Goal: Task Accomplishment & Management: Manage account settings

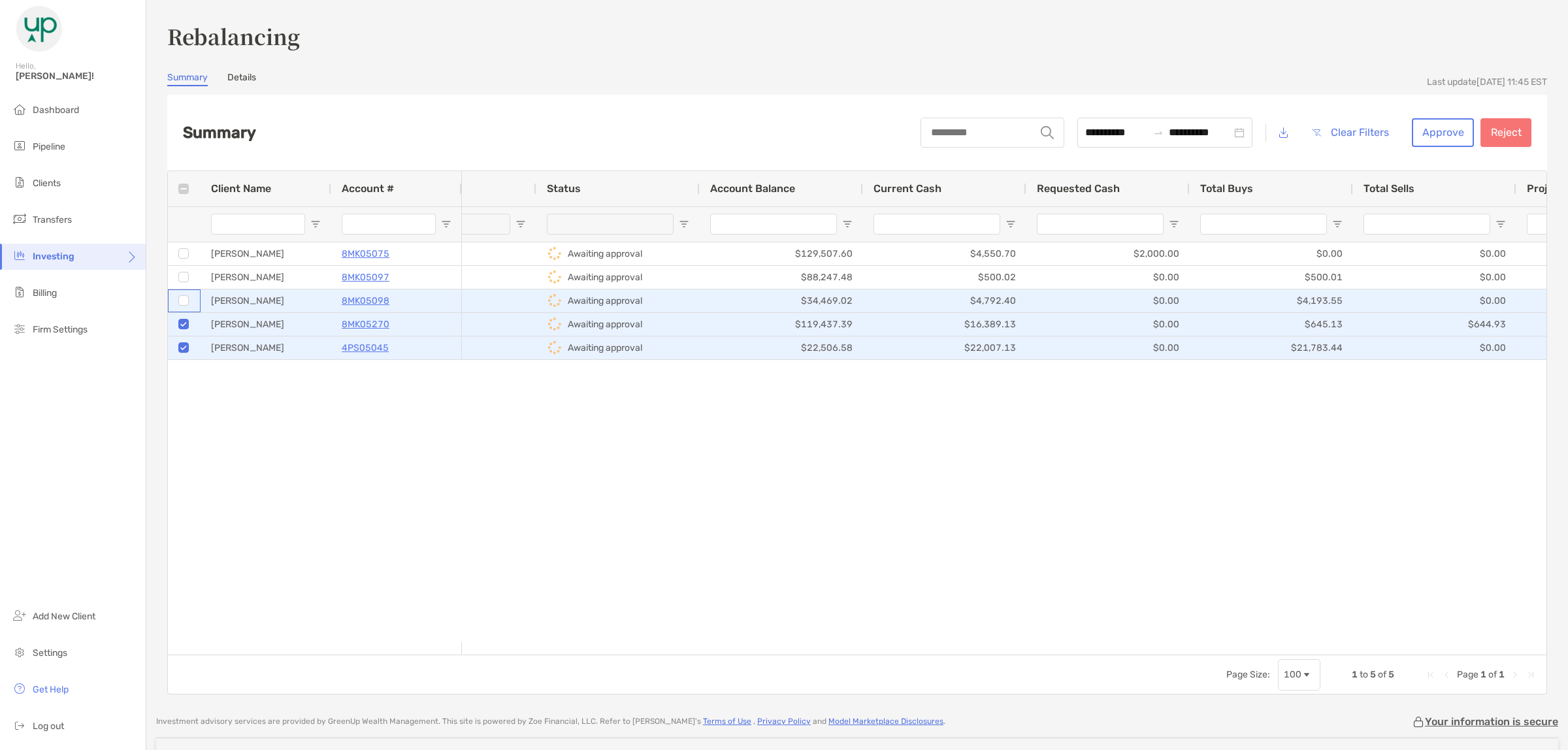
click at [189, 297] on div at bounding box center [185, 300] width 12 height 22
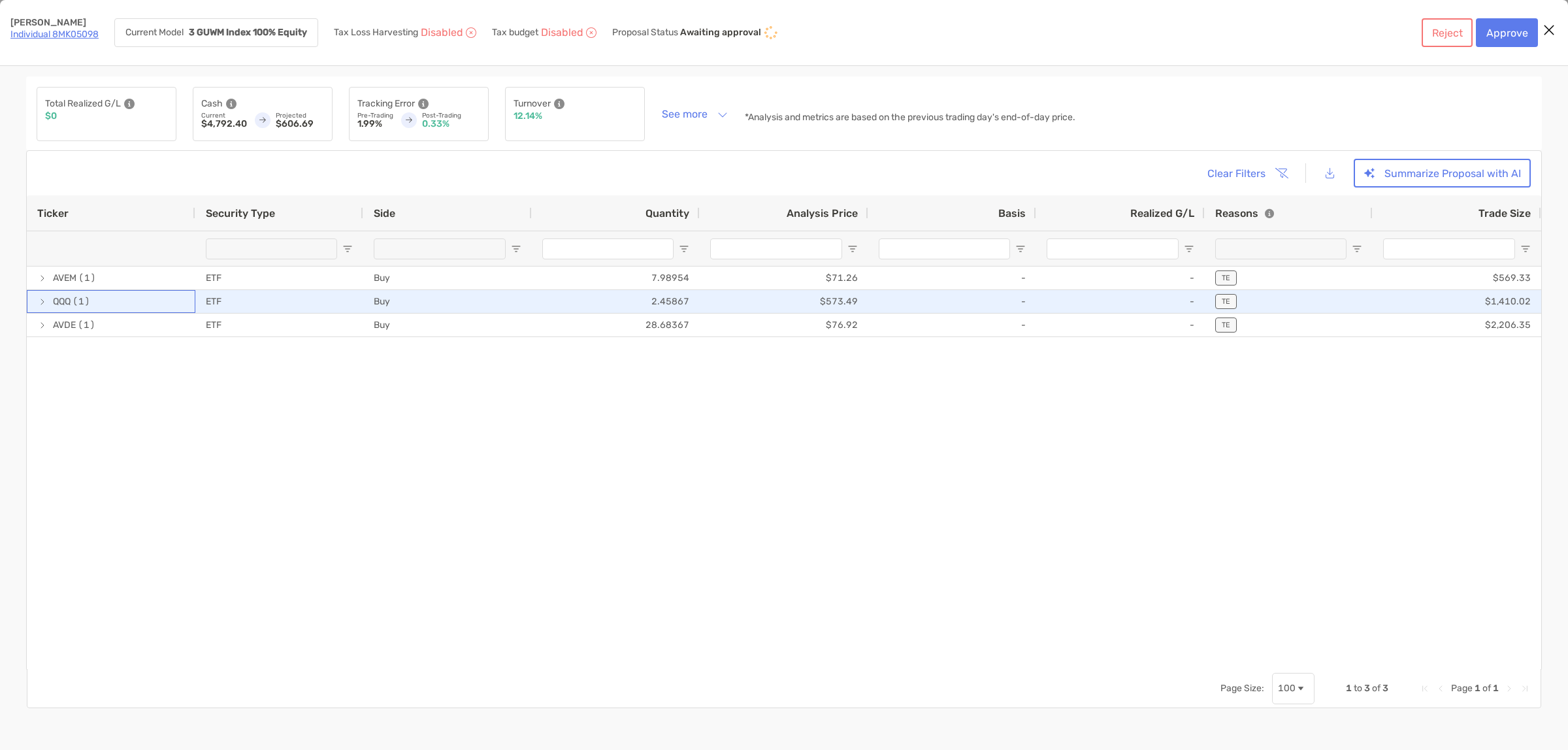
click at [184, 296] on span "QQQ (1)" at bounding box center [111, 301] width 147 height 22
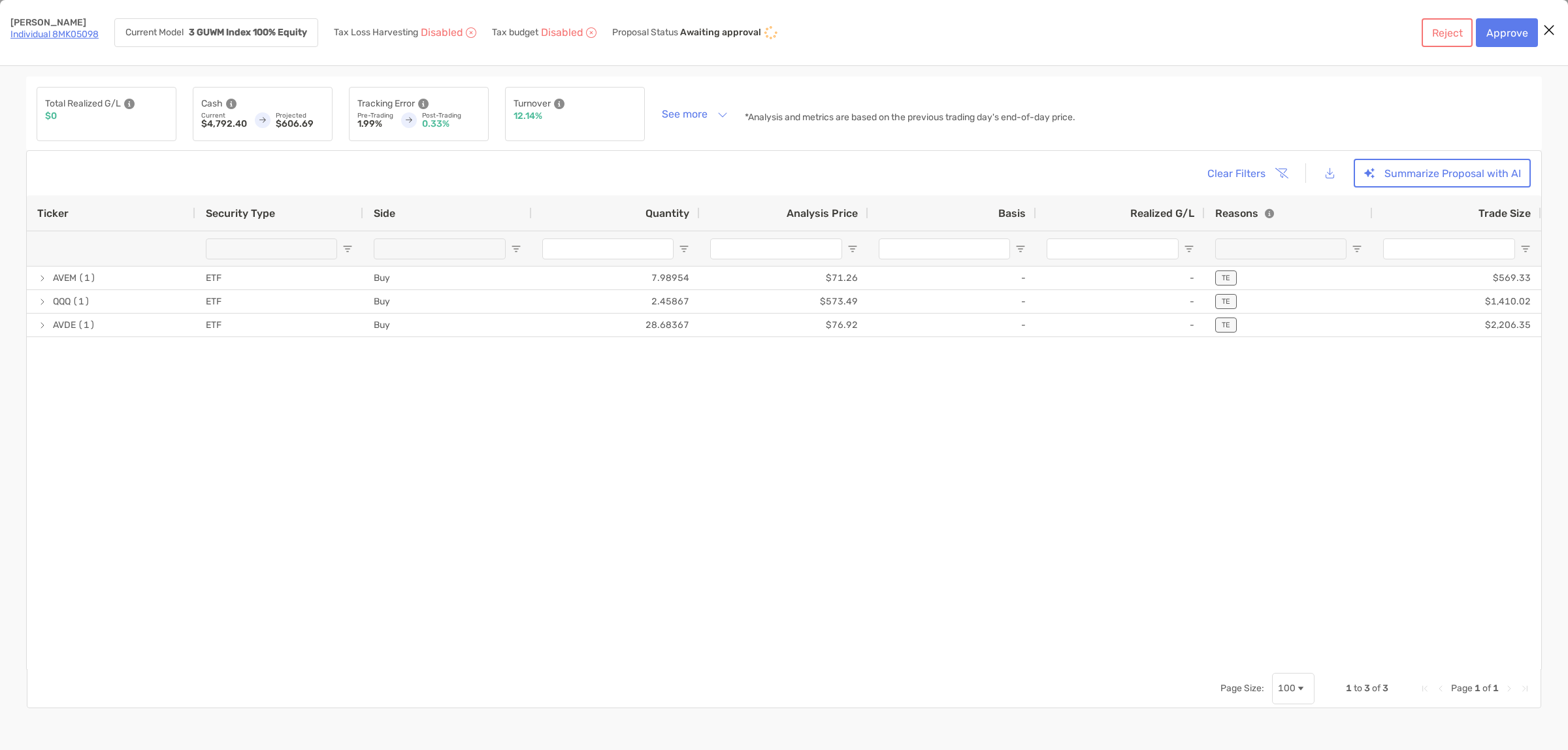
click at [1544, 30] on icon "Close modal" at bounding box center [1549, 30] width 12 height 16
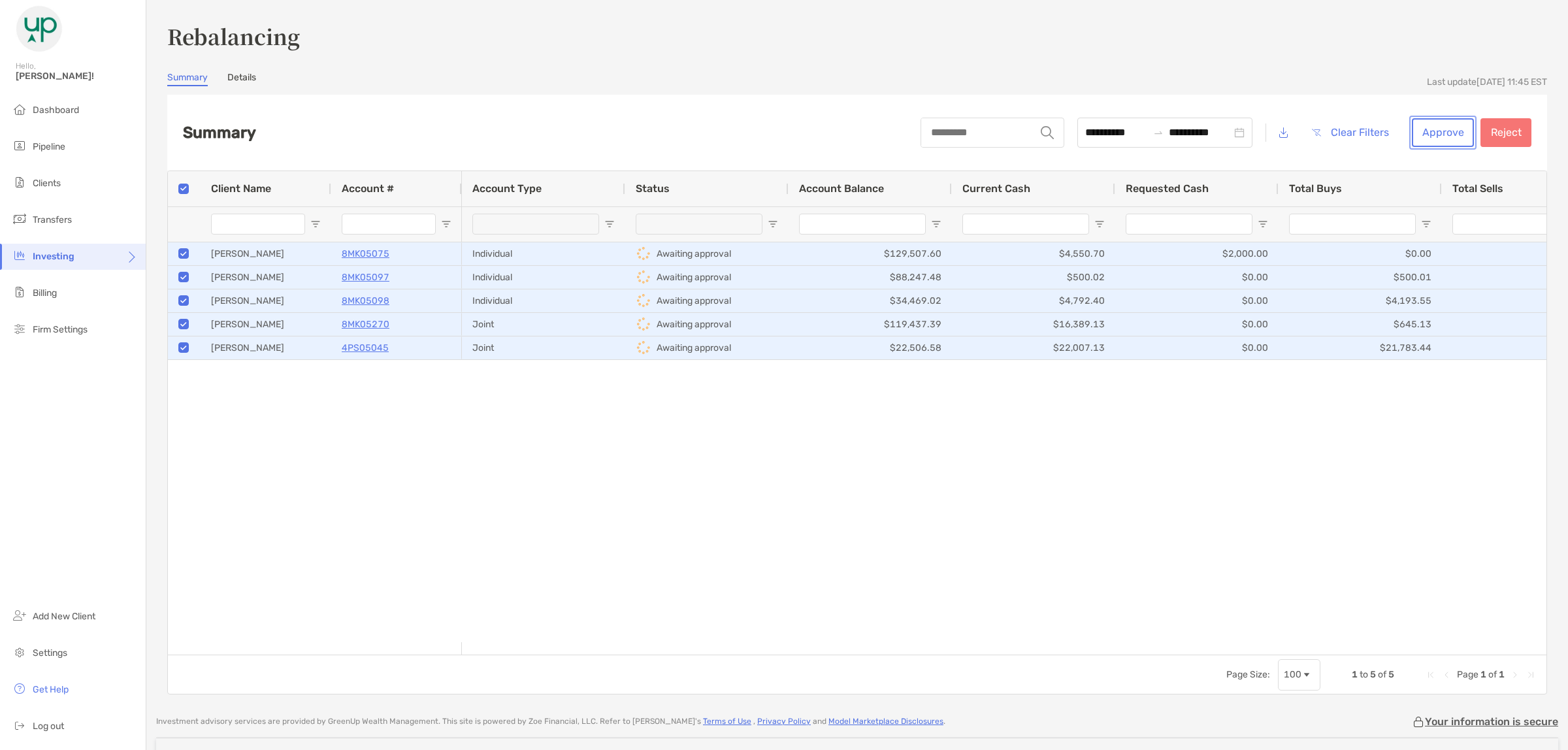
click at [1452, 137] on button "Approve" at bounding box center [1443, 132] width 62 height 29
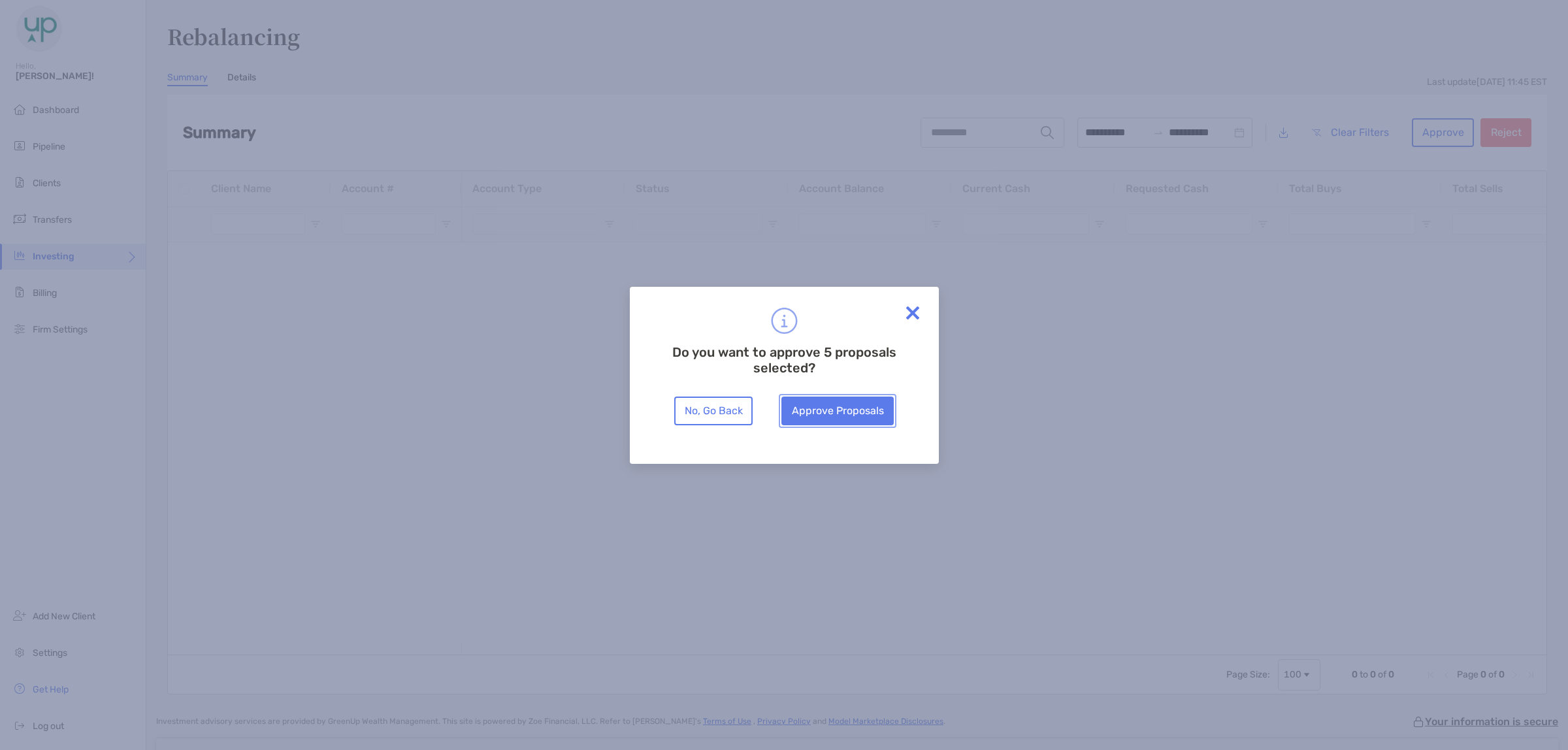
click at [835, 409] on button "Approve Proposals" at bounding box center [838, 410] width 113 height 29
